Goal: Task Accomplishment & Management: Manage account settings

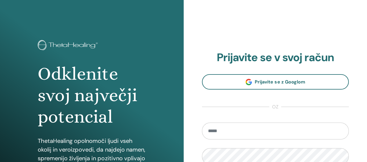
click at [210, 131] on input "email" at bounding box center [275, 131] width 147 height 17
type input "**********"
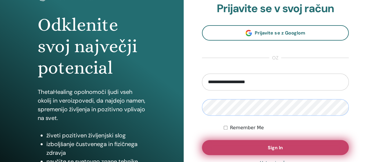
scroll to position [58, 0]
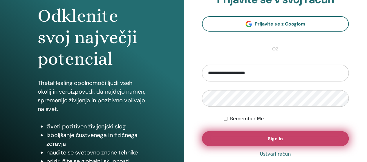
click at [252, 141] on button "Sign In" at bounding box center [275, 138] width 147 height 15
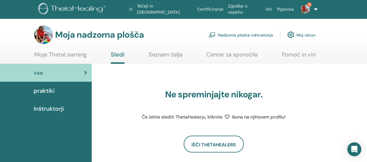
click at [238, 34] on font "Nadzorna plošča inštruktorja" at bounding box center [245, 34] width 55 height 5
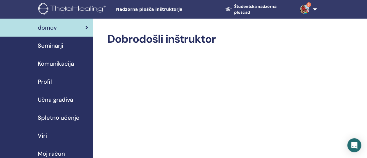
click at [50, 47] on font "Seminarji" at bounding box center [51, 46] width 26 height 8
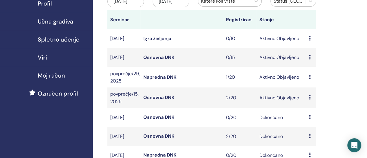
scroll to position [87, 0]
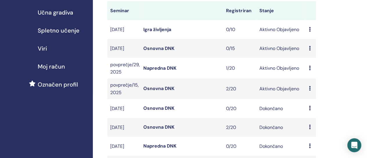
click at [309, 90] on icon at bounding box center [309, 88] width 2 height 5
click at [151, 91] on font "Osnovna DNK" at bounding box center [158, 88] width 31 height 6
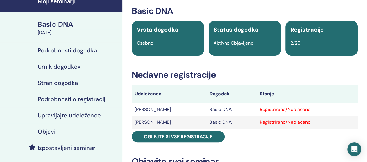
scroll to position [58, 0]
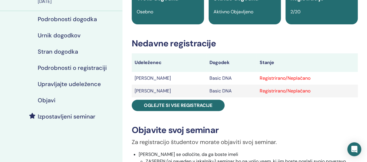
click at [70, 87] on h4 "Upravljajte udeležence" at bounding box center [69, 84] width 63 height 7
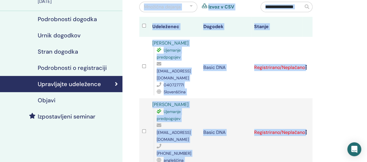
click at [232, 91] on td "Basic DNA" at bounding box center [225, 67] width 51 height 61
click at [347, 105] on div "Upravljajte udeležence Množična dejanja Izvoz v CSV Udeleženec Dogodek Stanje T…" at bounding box center [244, 116] width 244 height 310
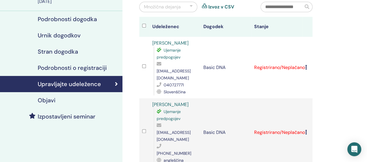
click at [347, 105] on div "Upravljajte udeležence Množična dejanja Izvoz v CSV Udeleženec Dogodek Stanje T…" at bounding box center [244, 116] width 244 height 310
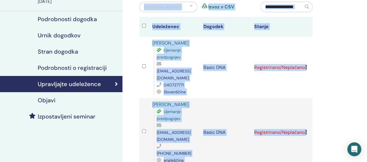
click at [347, 105] on div "Upravljajte udeležence Množična dejanja Izvoz v CSV Udeleženec Dogodek Stanje T…" at bounding box center [244, 116] width 244 height 310
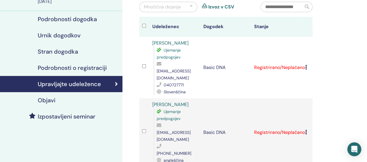
click at [347, 105] on div "Upravljajte udeležence Množična dejanja Izvoz v CSV Udeleženec Dogodek Stanje T…" at bounding box center [244, 116] width 244 height 310
click at [306, 130] on icon at bounding box center [306, 132] width 2 height 5
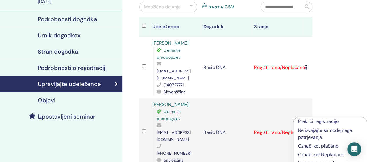
click at [304, 121] on p "Prekliči registracijo" at bounding box center [330, 121] width 64 height 7
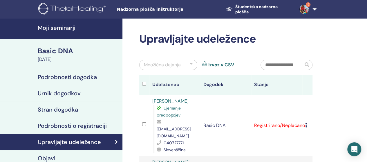
click at [305, 123] on icon at bounding box center [306, 125] width 2 height 5
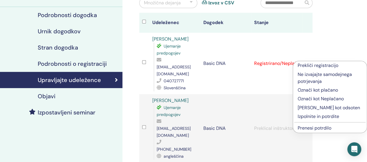
scroll to position [87, 0]
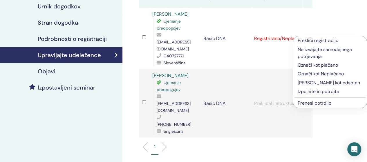
click at [306, 92] on p "Izpolnite in potrdite" at bounding box center [329, 91] width 64 height 7
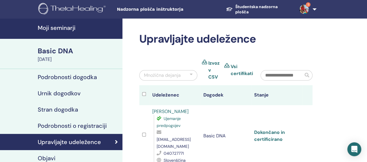
click at [275, 129] on link "Dokončano in certificirano" at bounding box center [269, 135] width 31 height 13
click at [62, 28] on h4 "Moji seminarji" at bounding box center [78, 27] width 81 height 7
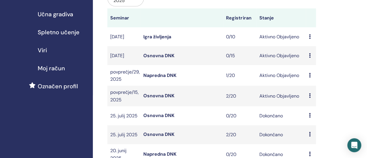
scroll to position [87, 0]
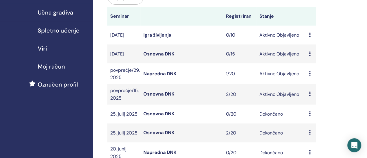
click at [153, 77] on font "Napredna DNK" at bounding box center [159, 73] width 33 height 6
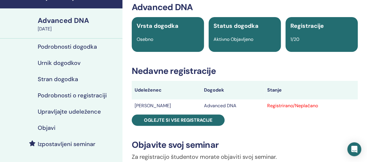
scroll to position [87, 0]
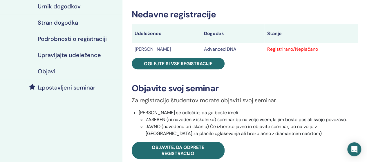
click at [87, 57] on h4 "Upravljajte udeležence" at bounding box center [69, 55] width 63 height 7
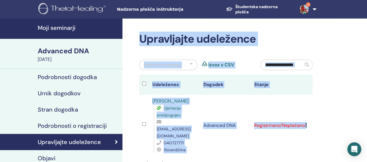
click at [315, 111] on div "Upravljajte udeležence Množična dejanja Izvoz v CSV Udeleženec Dogodek Stanje T…" at bounding box center [226, 105] width 180 height 147
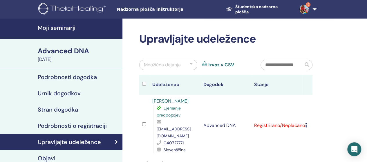
click at [305, 123] on icon at bounding box center [306, 125] width 2 height 5
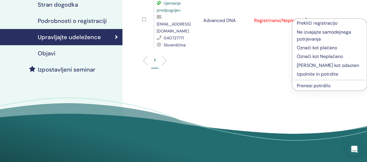
scroll to position [116, 0]
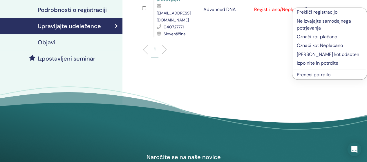
click at [313, 63] on p "Izpolnite in potrdite" at bounding box center [328, 63] width 65 height 7
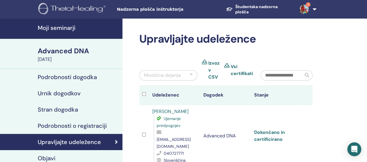
click at [268, 129] on link "Dokončano in certificirano" at bounding box center [269, 135] width 31 height 13
